Goal: Find specific page/section

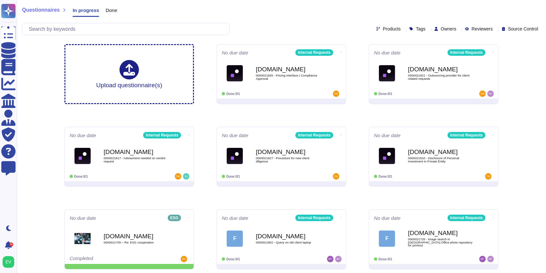
click at [36, 9] on icon at bounding box center [37, 11] width 72 height 14
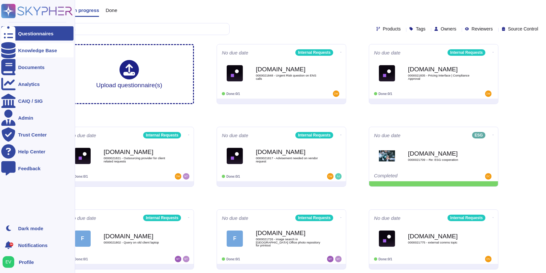
click at [25, 53] on div "Knowledge Base" at bounding box center [37, 50] width 72 height 14
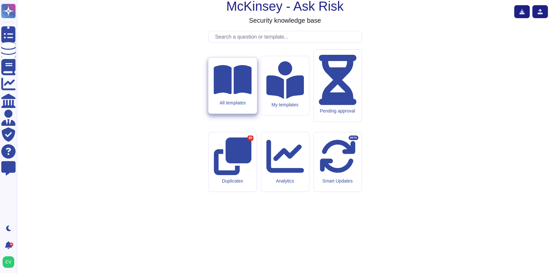
click at [233, 113] on div "All templates" at bounding box center [232, 86] width 48 height 56
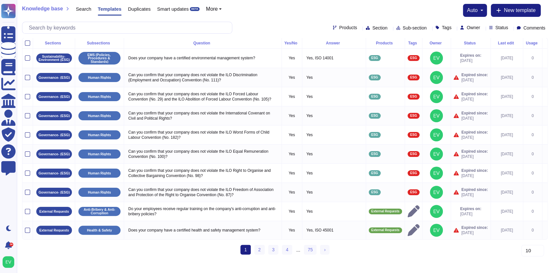
click at [339, 26] on span "Products" at bounding box center [348, 27] width 18 height 5
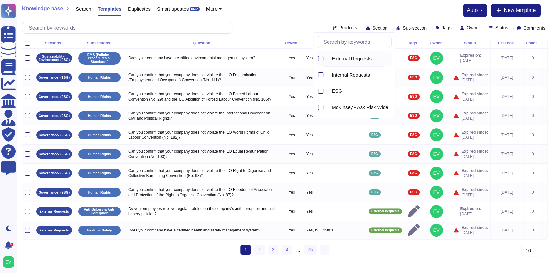
drag, startPoint x: 363, startPoint y: 72, endPoint x: 364, endPoint y: 65, distance: 7.2
click at [364, 73] on span "Internal Requests" at bounding box center [351, 75] width 38 height 6
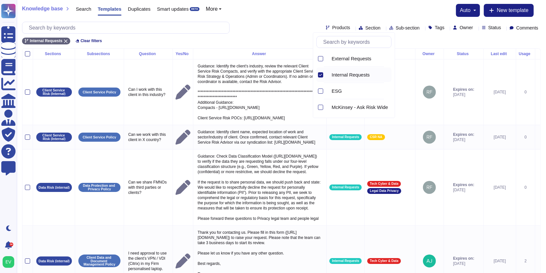
click at [365, 27] on span "Section" at bounding box center [372, 28] width 15 height 5
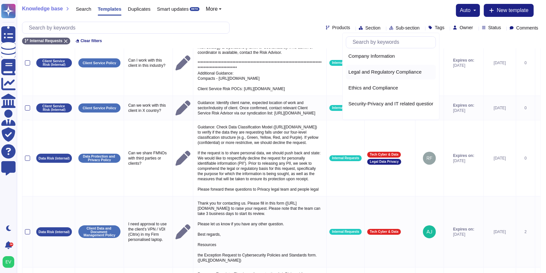
scroll to position [169, 0]
